Goal: Task Accomplishment & Management: Use online tool/utility

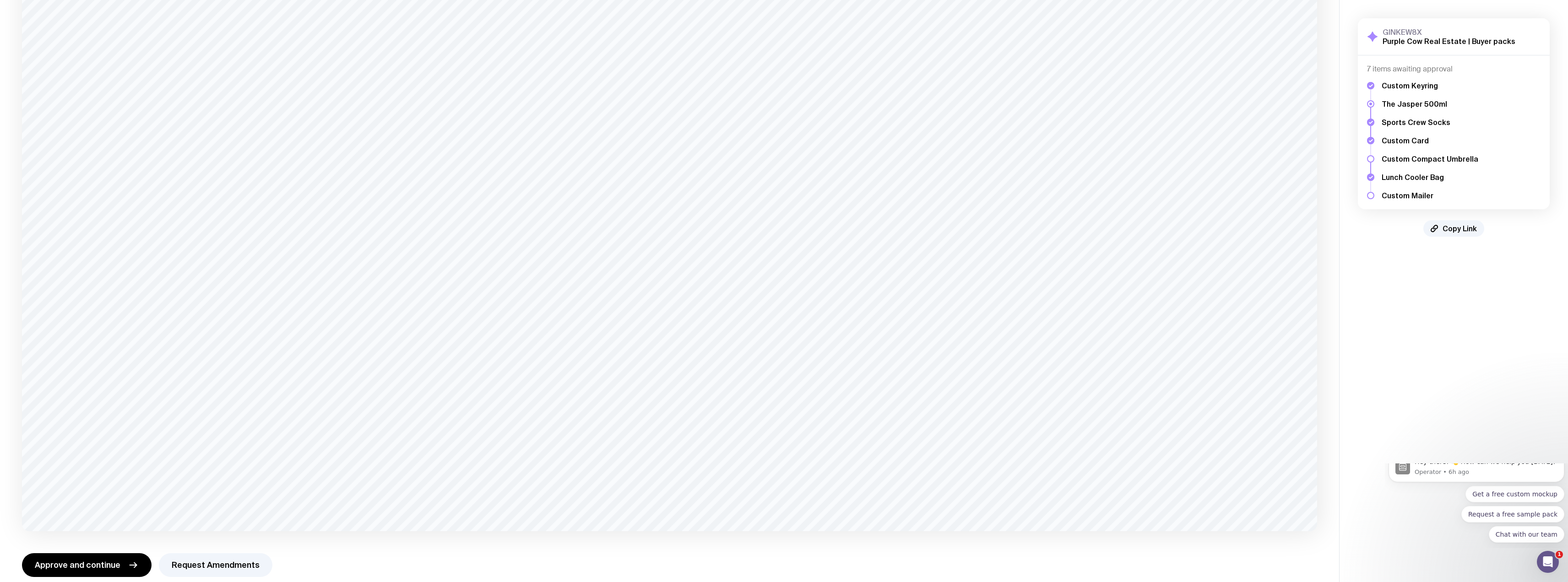
scroll to position [466, 0]
click at [92, 561] on button "Approve and continue" at bounding box center [87, 551] width 130 height 24
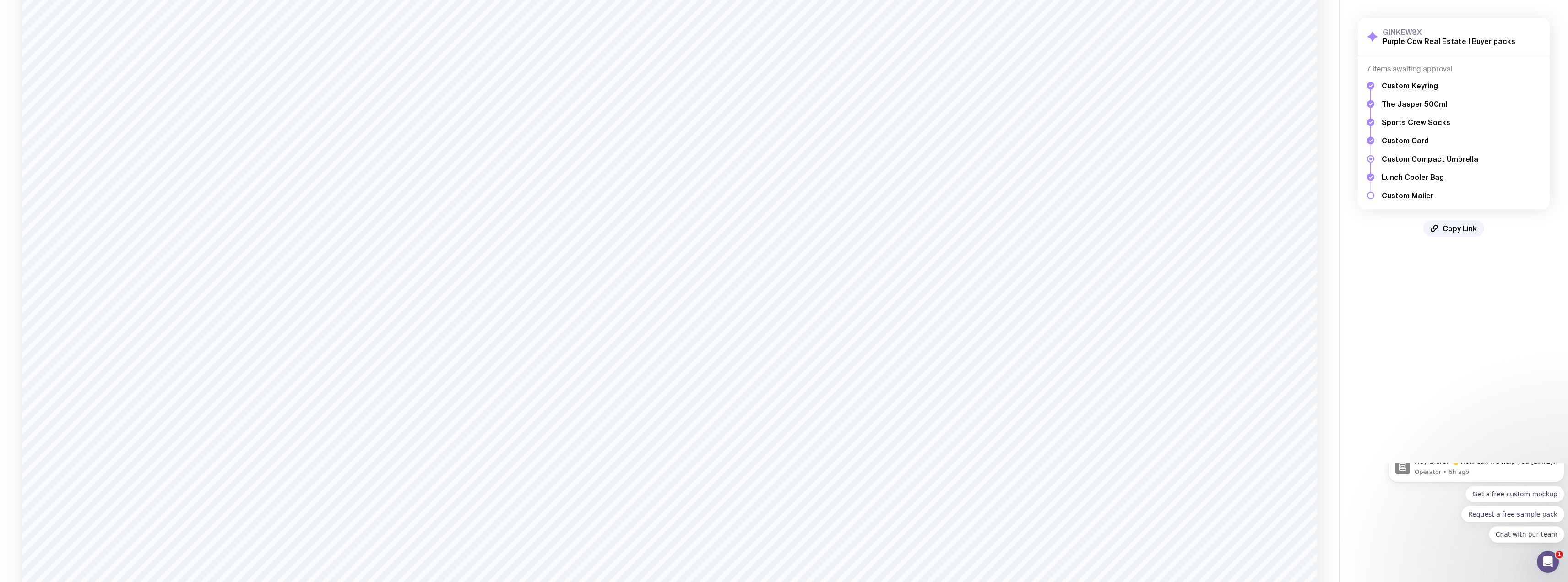
scroll to position [461, 0]
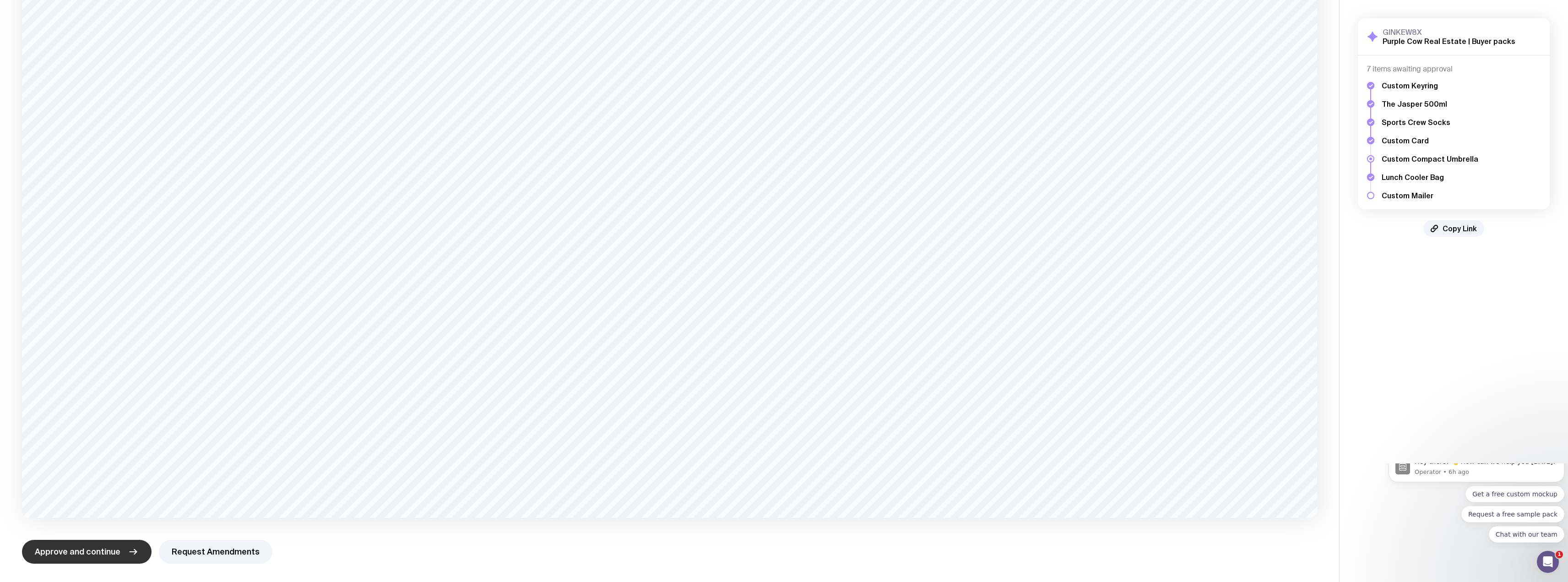
click at [77, 556] on span "Approve and continue" at bounding box center [78, 551] width 86 height 11
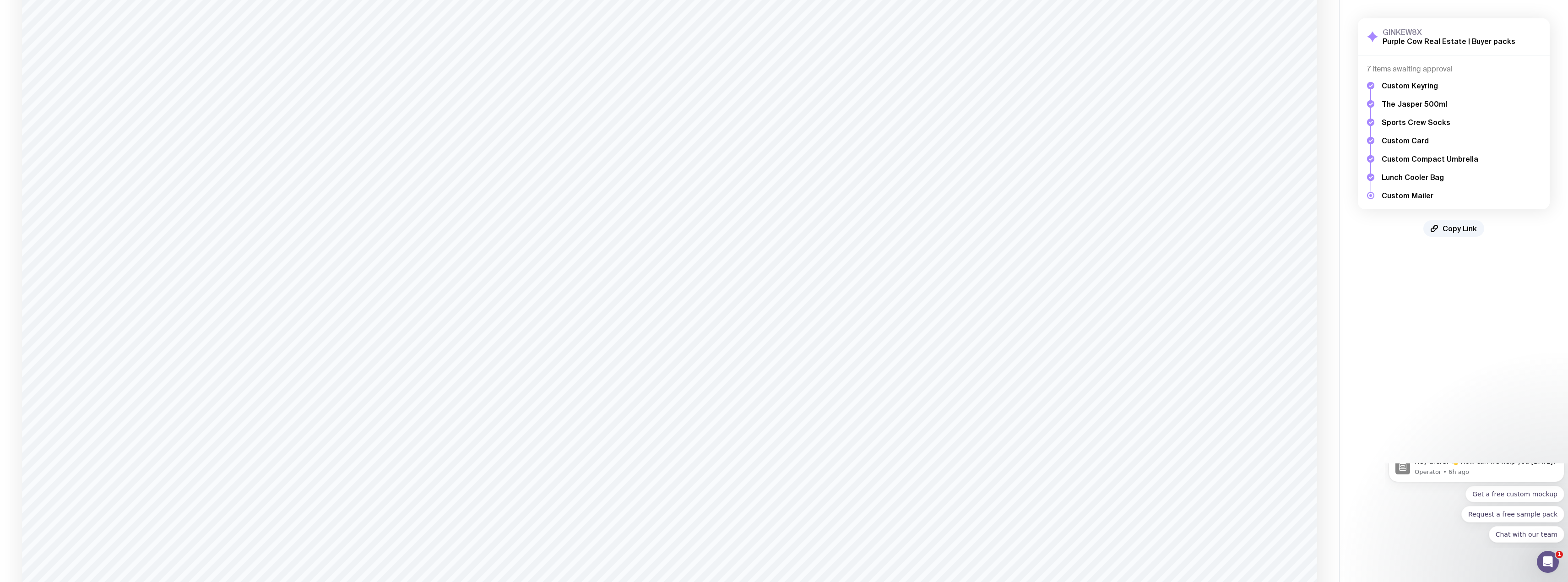
scroll to position [520, 0]
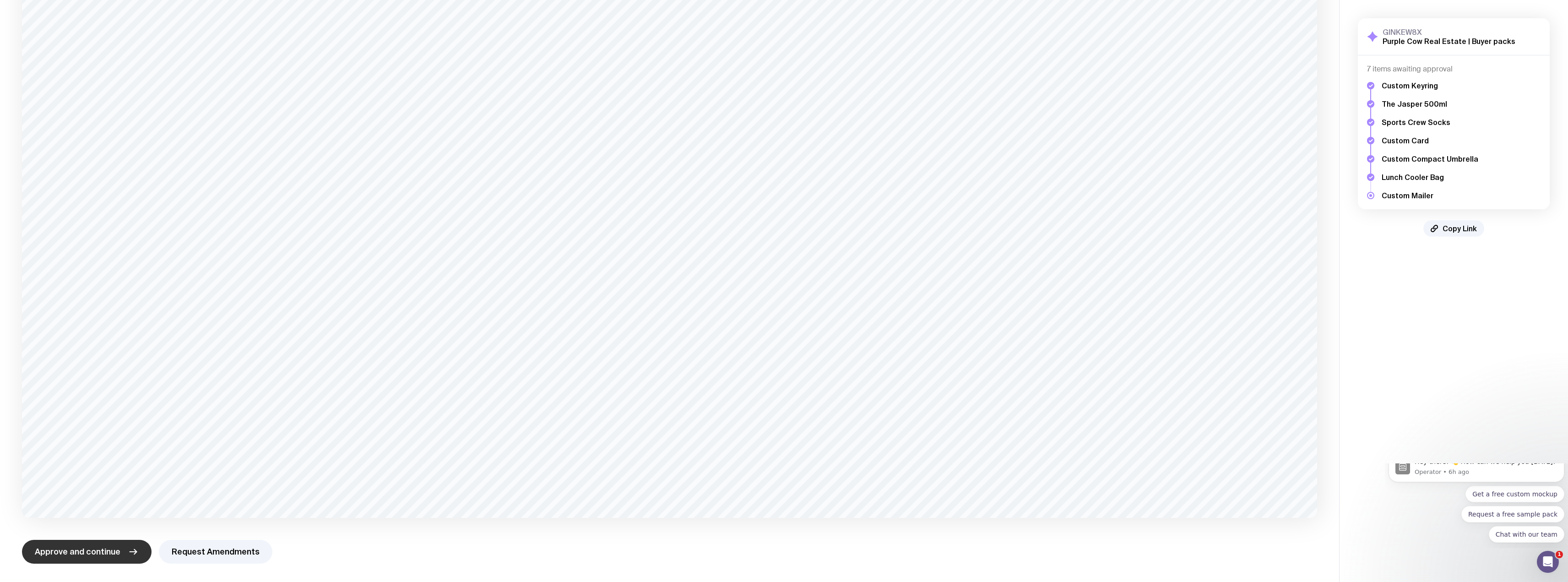
click at [79, 553] on span "Approve and continue" at bounding box center [78, 551] width 86 height 11
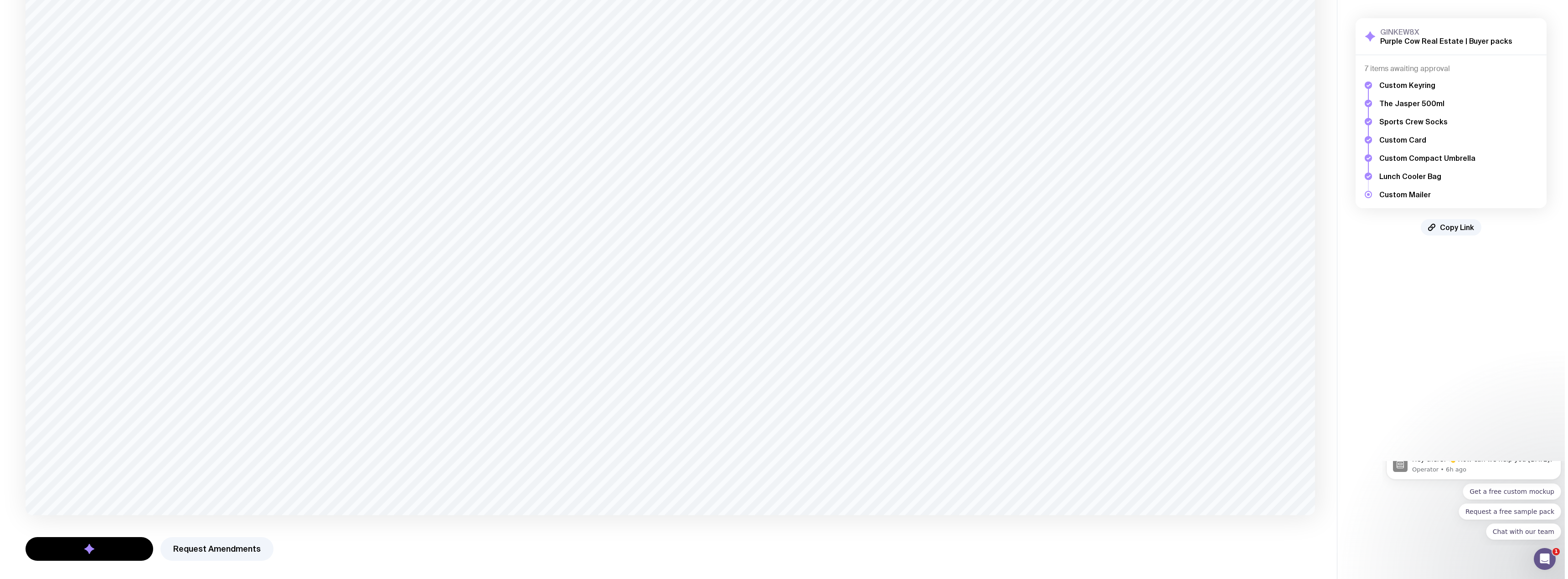
scroll to position [0, 0]
